Goal: Information Seeking & Learning: Learn about a topic

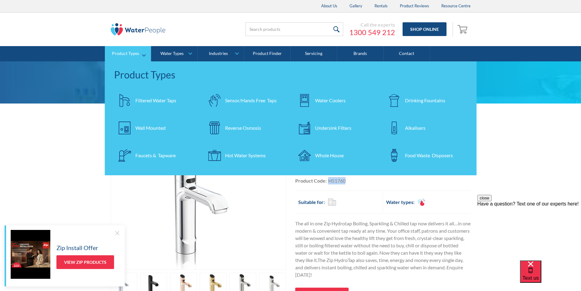
click at [149, 98] on div "Filtered Water Taps" at bounding box center [155, 100] width 41 height 7
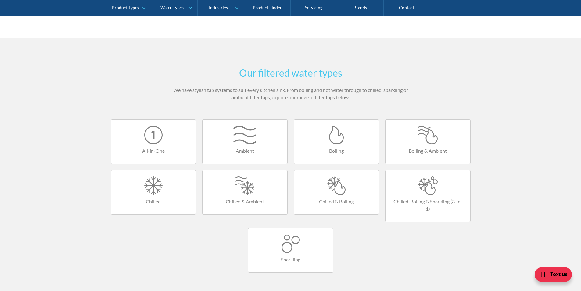
click at [162, 137] on div at bounding box center [153, 135] width 73 height 18
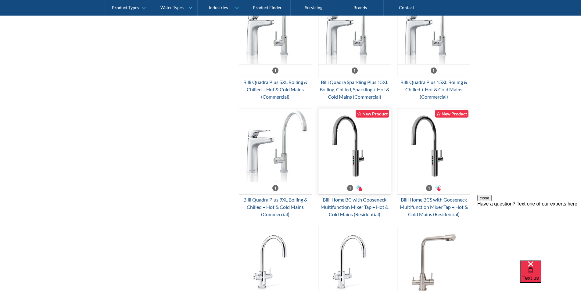
click at [358, 170] on img "Email Form 3" at bounding box center [354, 144] width 73 height 73
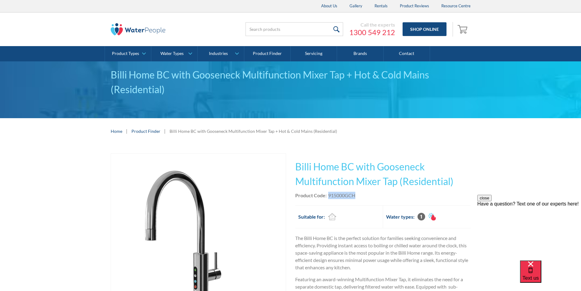
drag, startPoint x: 358, startPoint y: 194, endPoint x: 329, endPoint y: 196, distance: 29.3
click at [329, 196] on div "Product Code: 915000GCH" at bounding box center [382, 195] width 175 height 7
copy div "915000GCH"
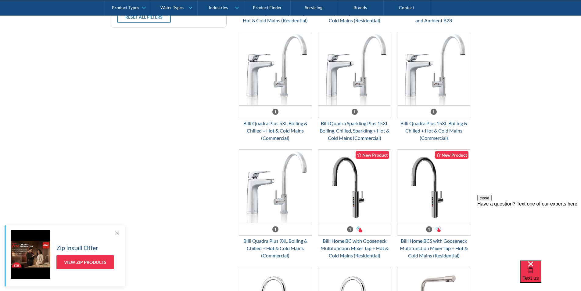
scroll to position [264, 0]
click at [344, 191] on img "Email Form 3" at bounding box center [354, 185] width 73 height 73
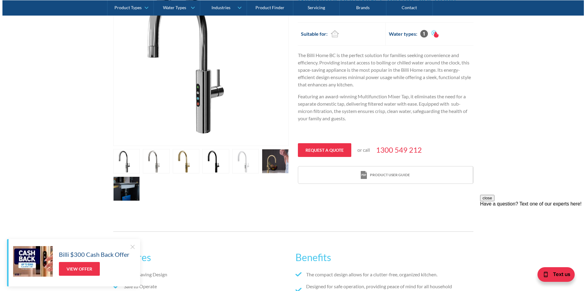
scroll to position [183, 0]
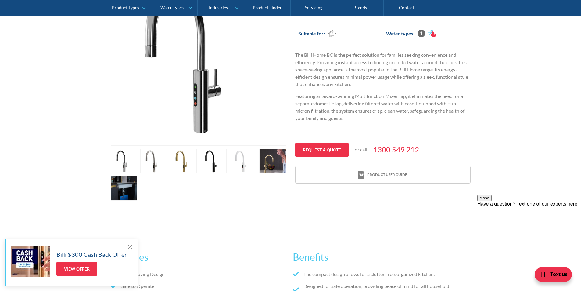
click at [124, 173] on link "open lightbox" at bounding box center [124, 161] width 27 height 24
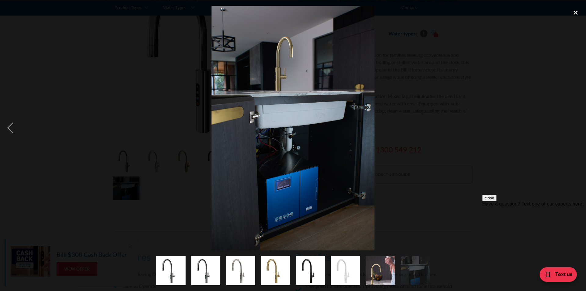
click at [575, 12] on div "close lightbox" at bounding box center [575, 12] width 21 height 13
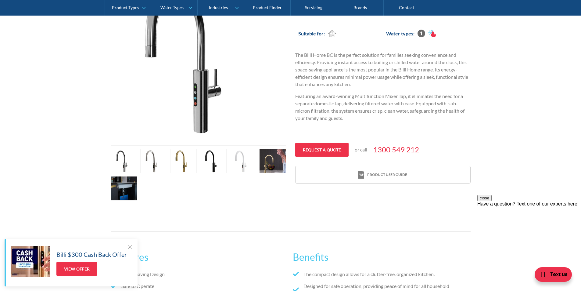
click at [131, 173] on link "open lightbox" at bounding box center [124, 161] width 27 height 24
